Goal: Information Seeking & Learning: Learn about a topic

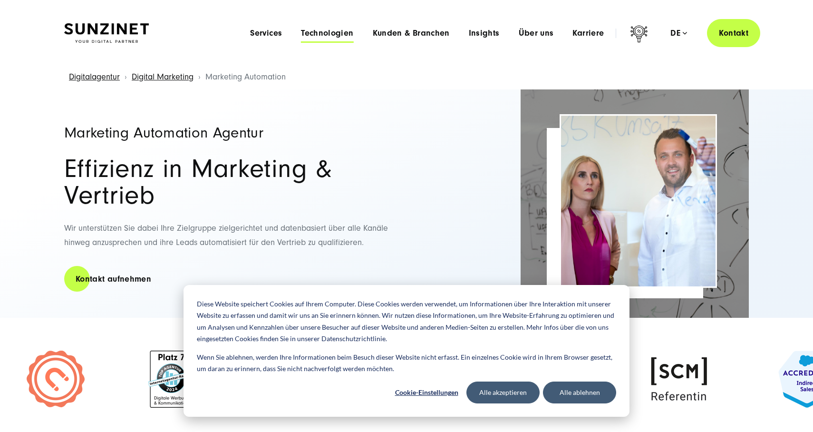
click at [315, 35] on span "Technologien" at bounding box center [327, 34] width 52 height 10
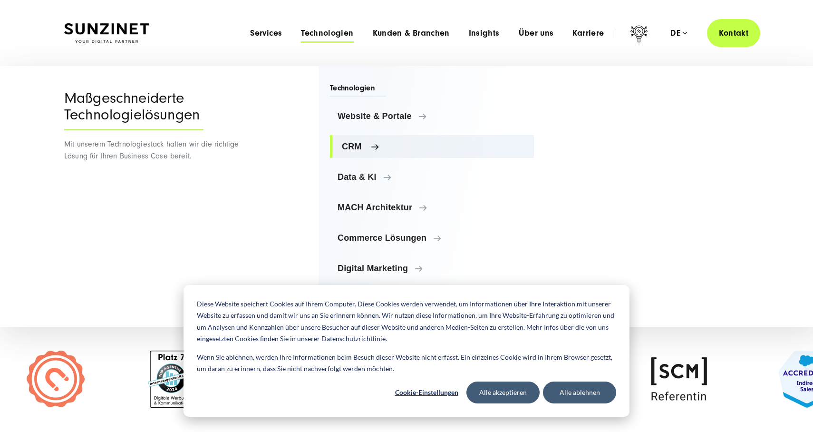
click at [363, 147] on span "CRM" at bounding box center [434, 147] width 184 height 10
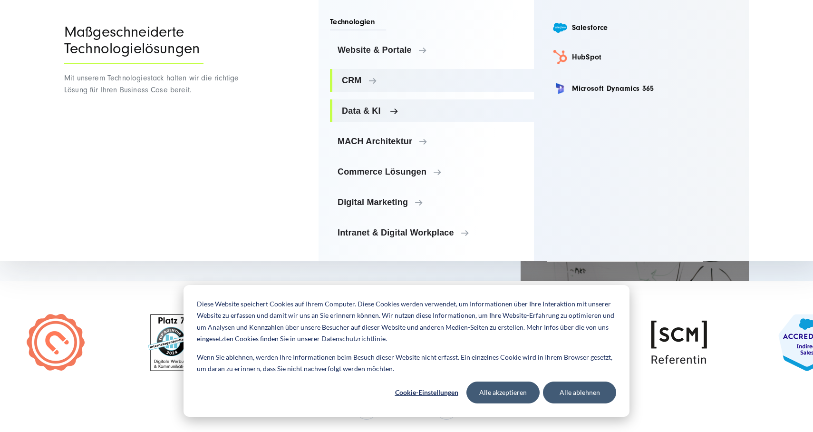
scroll to position [38, 0]
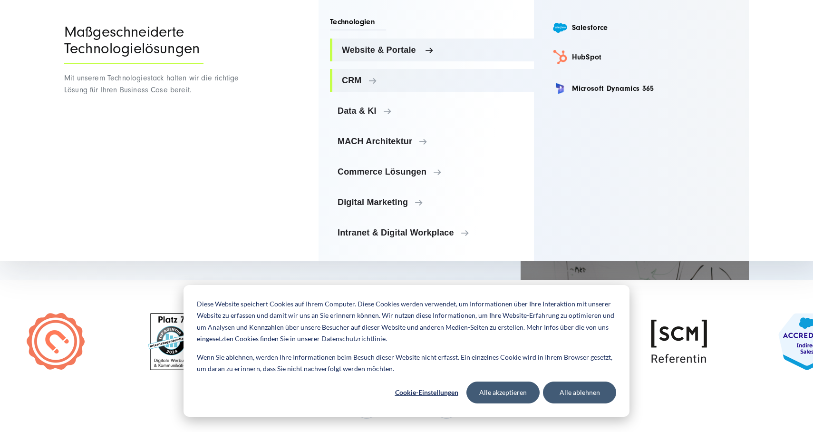
click at [393, 52] on span "Website & Portale" at bounding box center [434, 50] width 184 height 10
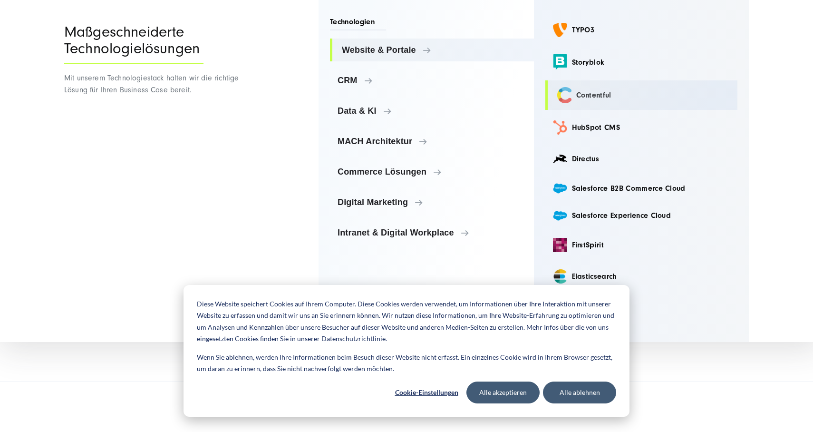
scroll to position [135, 0]
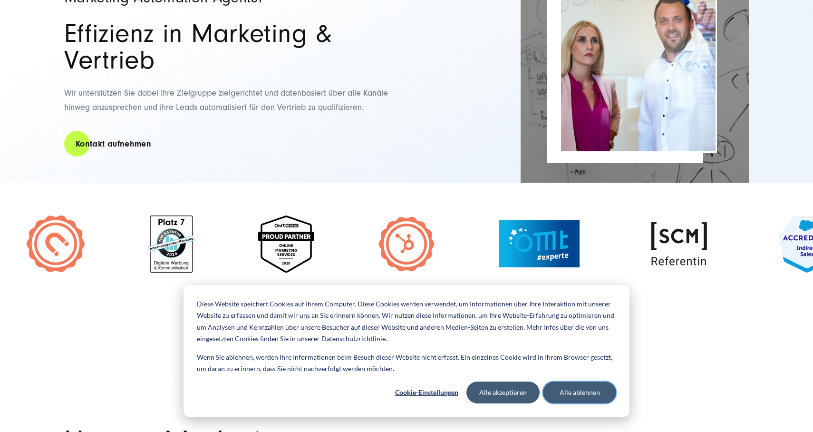
click at [570, 390] on button "Alle ablehnen" at bounding box center [579, 392] width 73 height 22
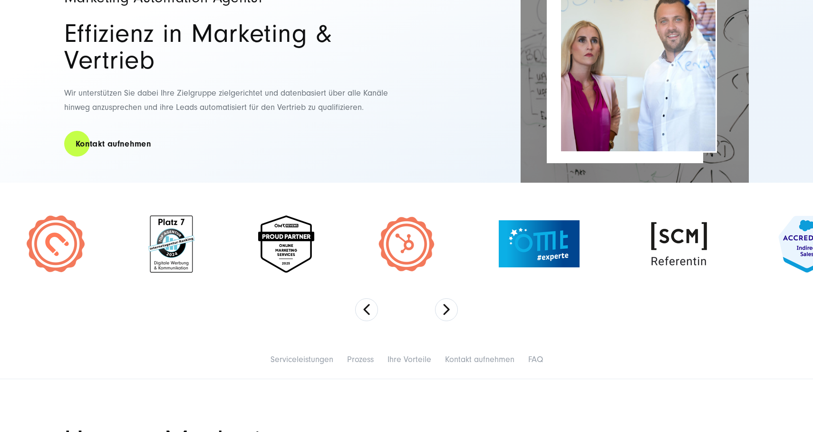
scroll to position [0, 0]
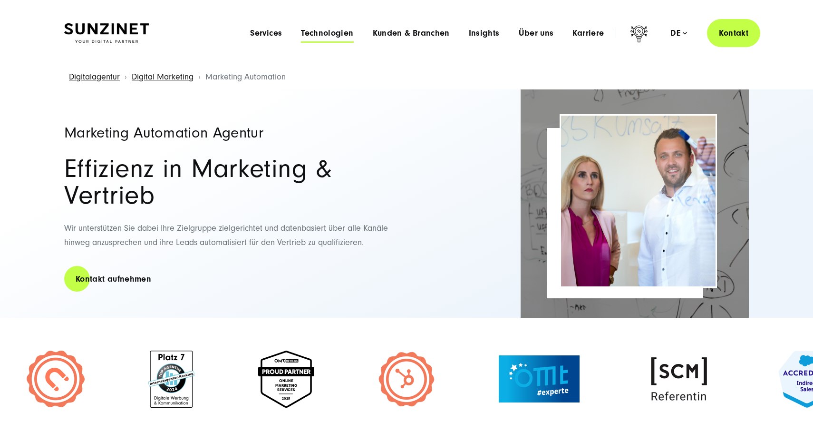
click at [328, 33] on span "Technologien" at bounding box center [327, 34] width 52 height 10
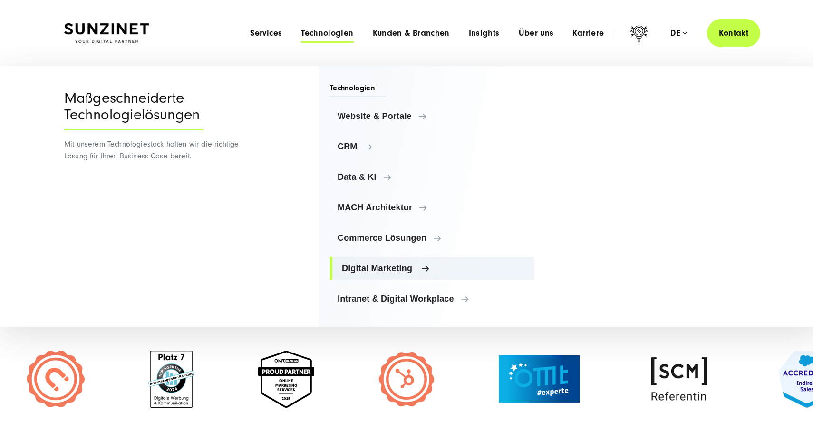
click at [407, 267] on span "Digital Marketing" at bounding box center [434, 268] width 184 height 10
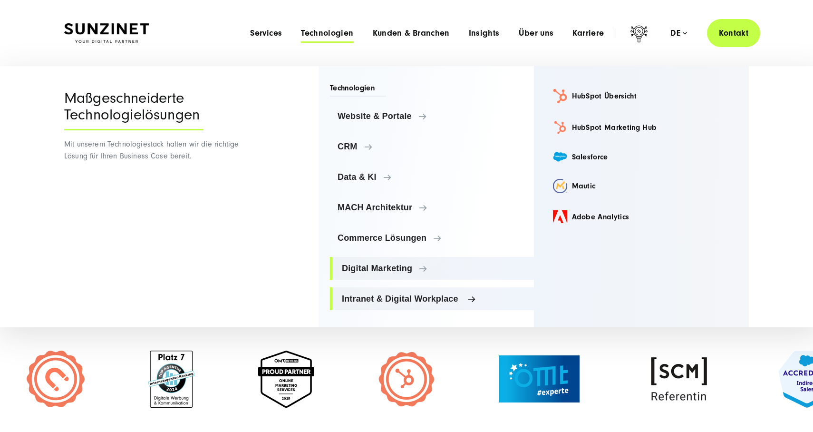
click at [421, 298] on span "Intranet & Digital Workplace" at bounding box center [434, 299] width 184 height 10
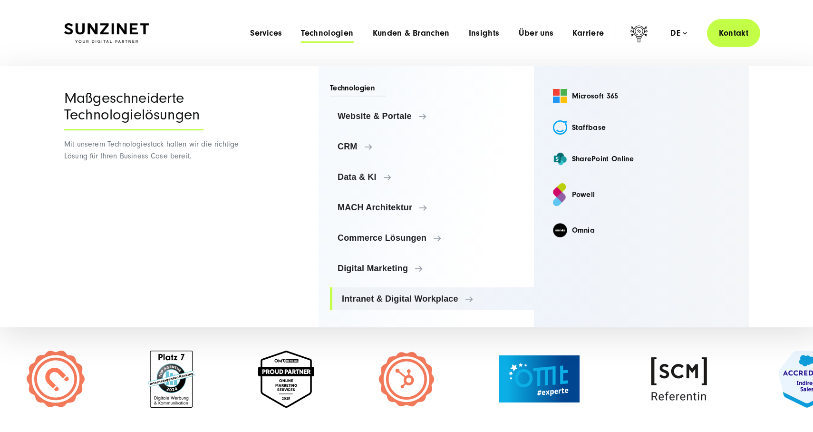
click at [388, 224] on ul "Website & Portale Website & Portale TYPO3 Storyblok Contentful CRM" at bounding box center [432, 207] width 204 height 205
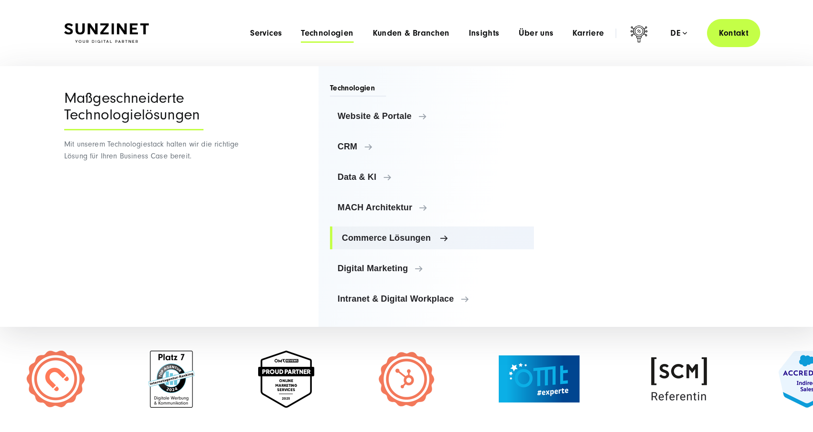
click at [388, 231] on link "Commerce Lösungen" at bounding box center [432, 237] width 204 height 23
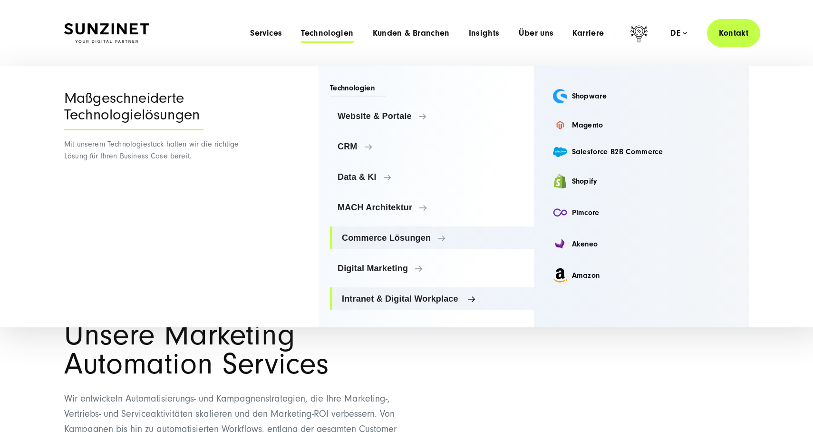
scroll to position [227, 0]
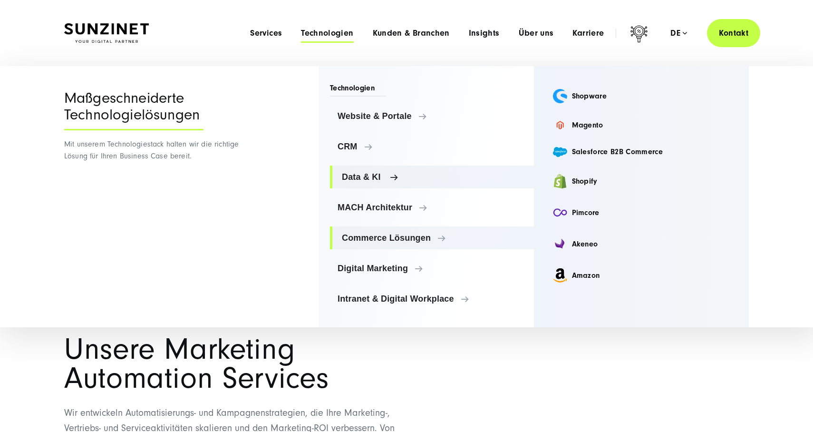
click at [375, 188] on link "Data & KI" at bounding box center [432, 176] width 204 height 23
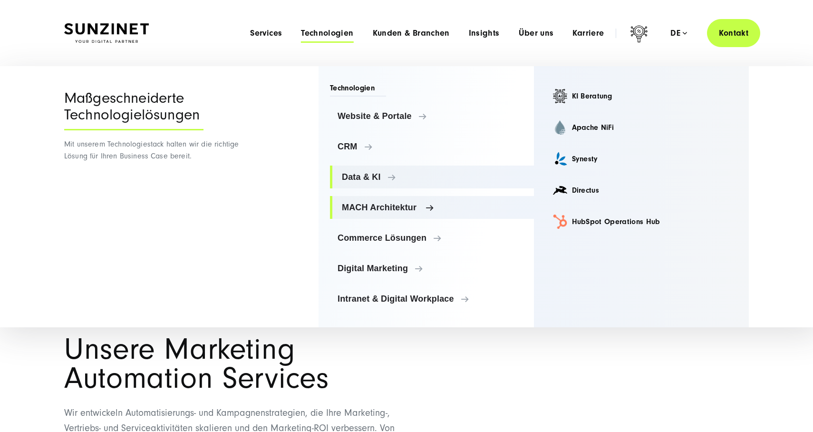
click at [374, 205] on span "MACH Architektur" at bounding box center [434, 207] width 184 height 10
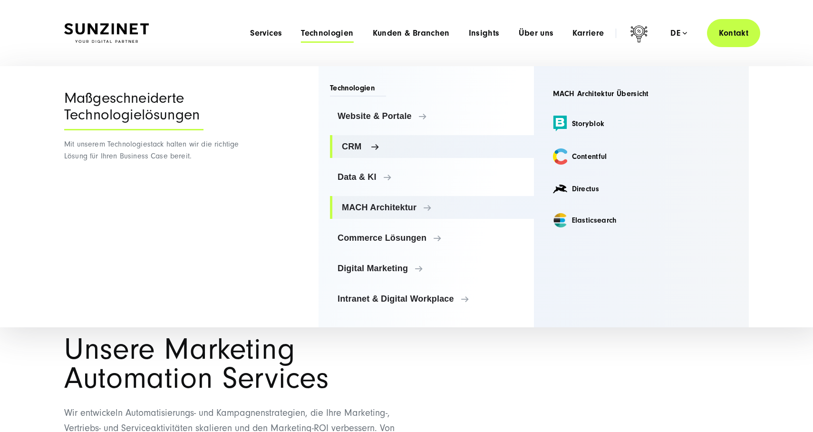
click at [365, 139] on link "CRM" at bounding box center [432, 146] width 204 height 23
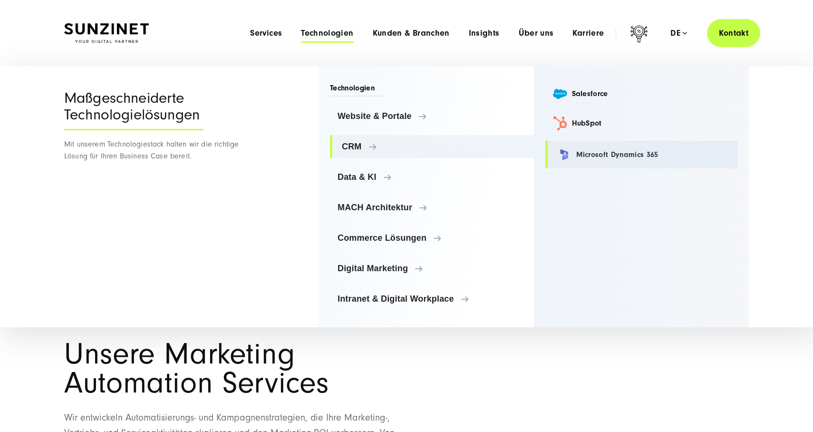
scroll to position [210, 0]
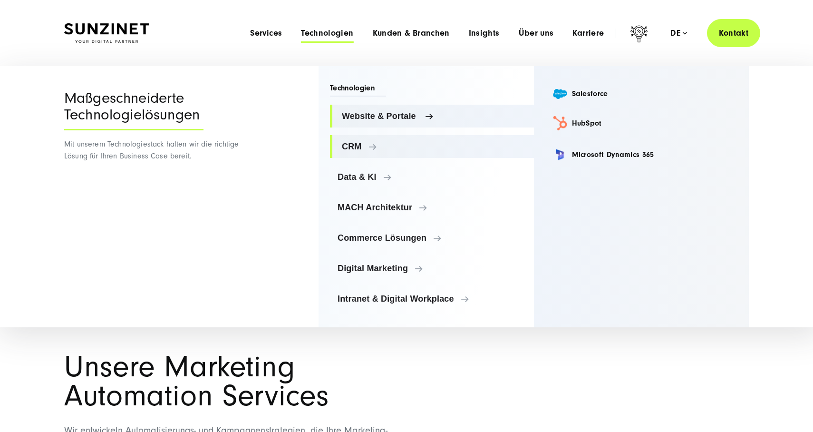
click at [366, 106] on link "Website & Portale" at bounding box center [432, 116] width 204 height 23
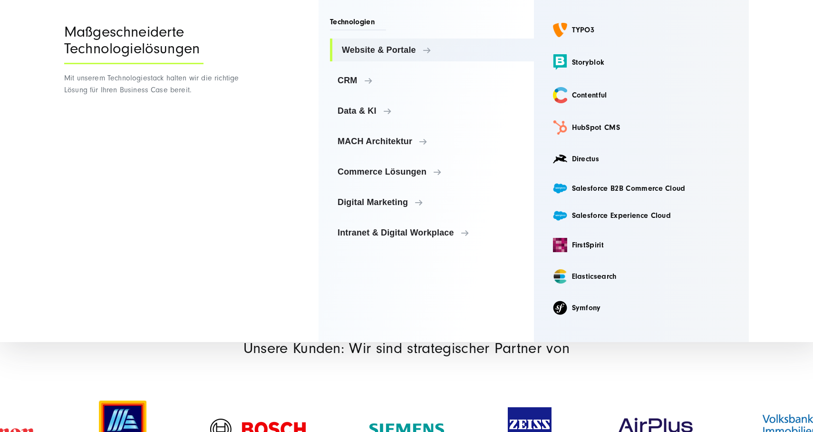
scroll to position [913, 0]
